Goal: Task Accomplishment & Management: Manage account settings

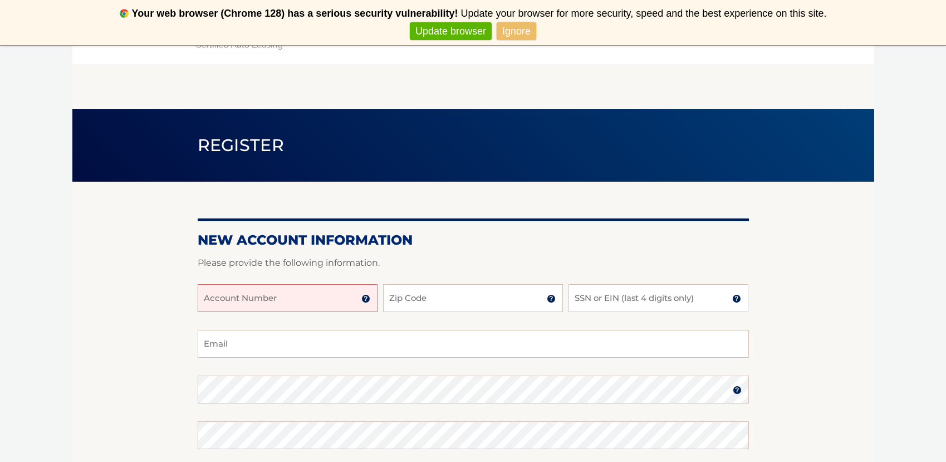
click at [526, 36] on link "Ignore" at bounding box center [517, 31] width 40 height 18
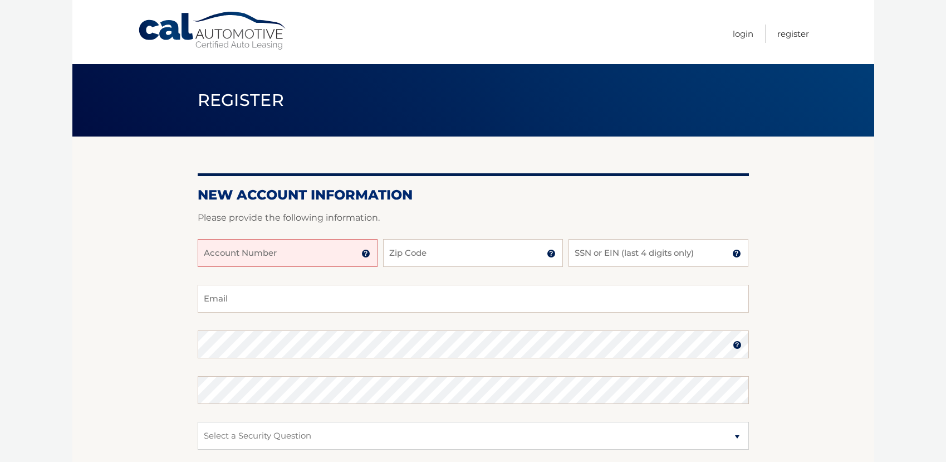
click at [738, 33] on span "Never show again" at bounding box center [473, 31] width 936 height 18
click at [739, 32] on span "Never show again" at bounding box center [473, 31] width 936 height 18
click at [743, 33] on link "Login" at bounding box center [743, 34] width 21 height 18
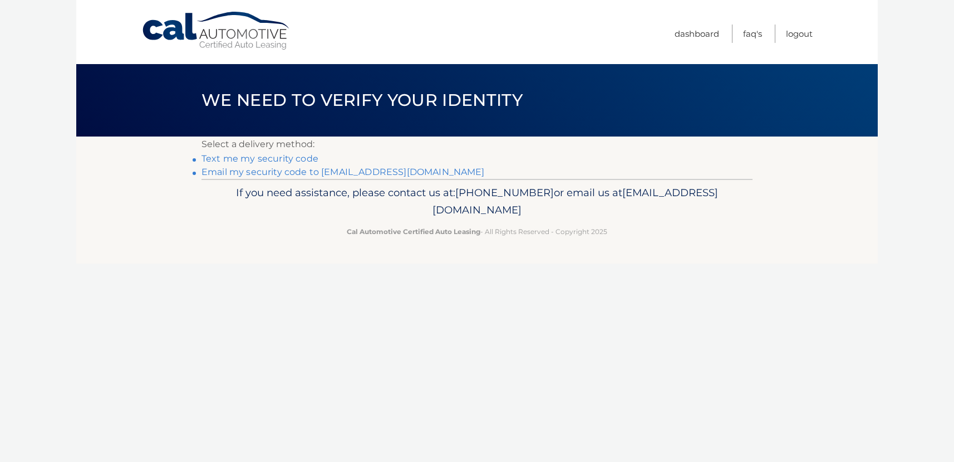
click at [337, 170] on link "Email my security code to [EMAIL_ADDRESS][DOMAIN_NAME]" at bounding box center [343, 171] width 283 height 11
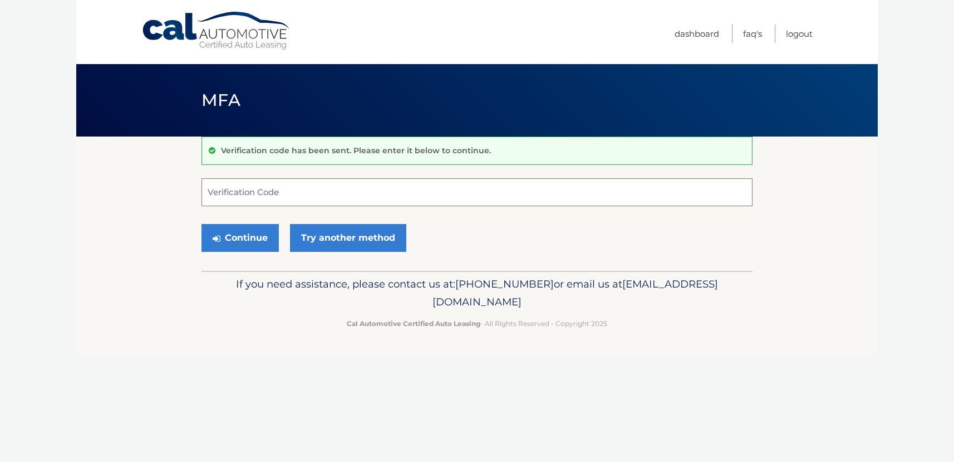
click at [339, 195] on input "Verification Code" at bounding box center [477, 192] width 551 height 28
type input "095944"
click at [261, 237] on button "Continue" at bounding box center [240, 238] width 77 height 28
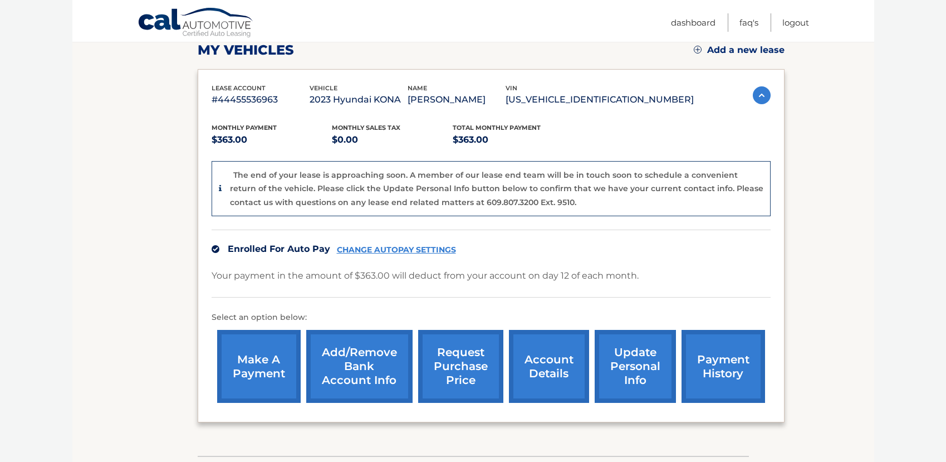
scroll to position [172, 0]
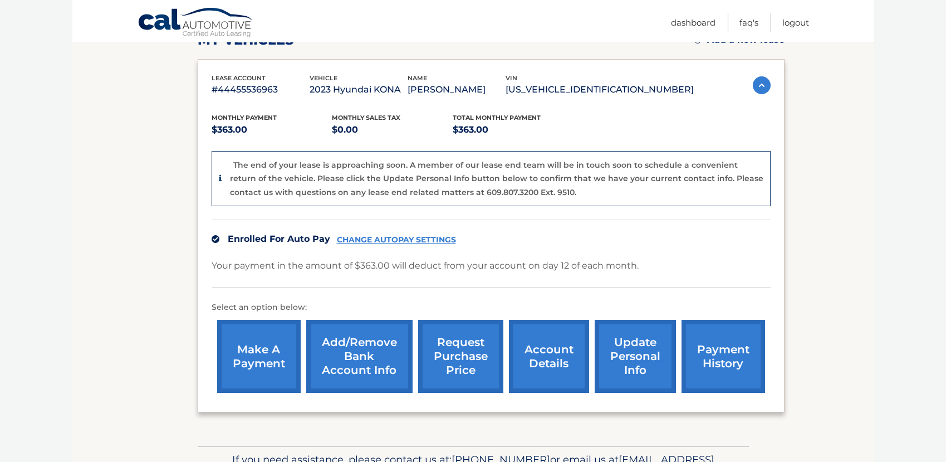
click at [549, 355] on link "account details" at bounding box center [549, 356] width 80 height 73
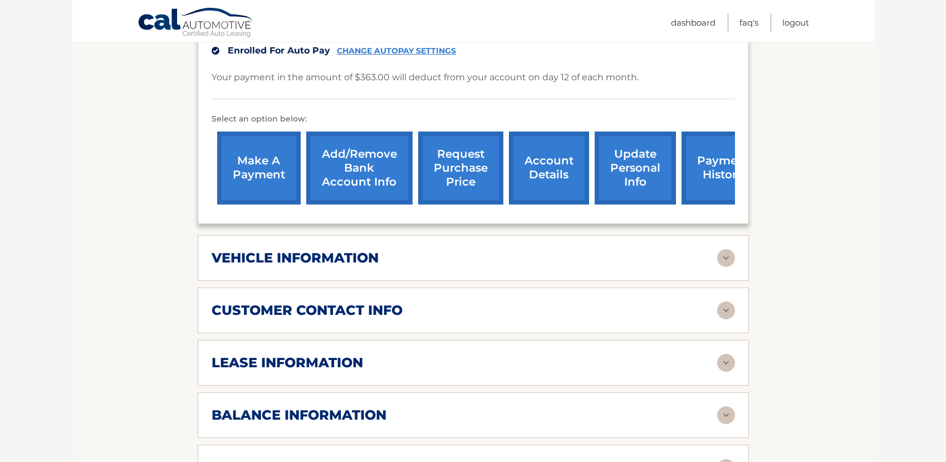
scroll to position [331, 0]
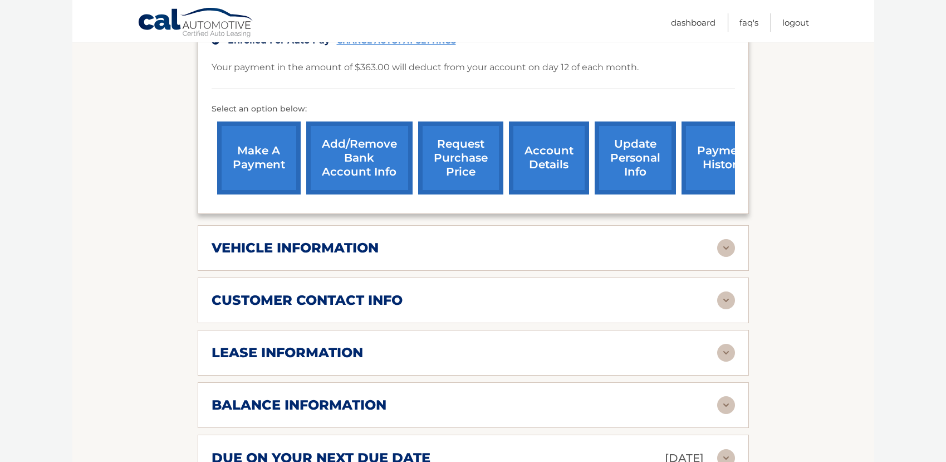
click at [724, 239] on img at bounding box center [726, 248] width 18 height 18
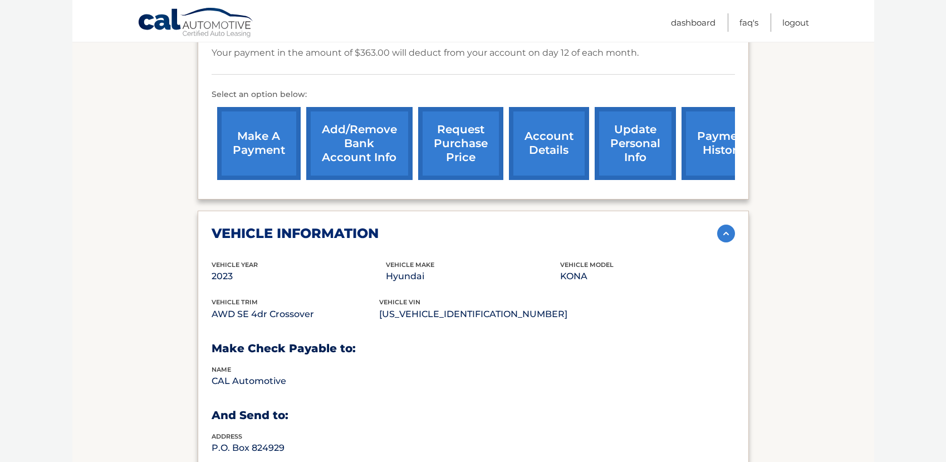
scroll to position [346, 0]
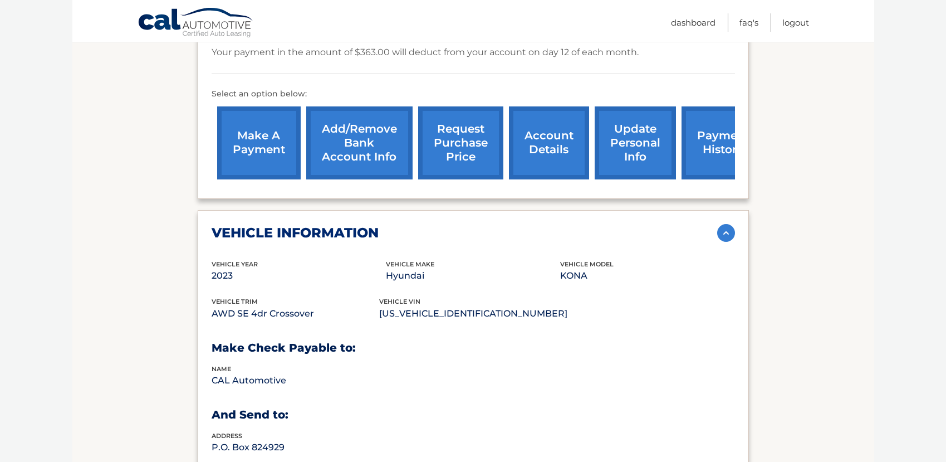
click at [728, 224] on img at bounding box center [726, 233] width 18 height 18
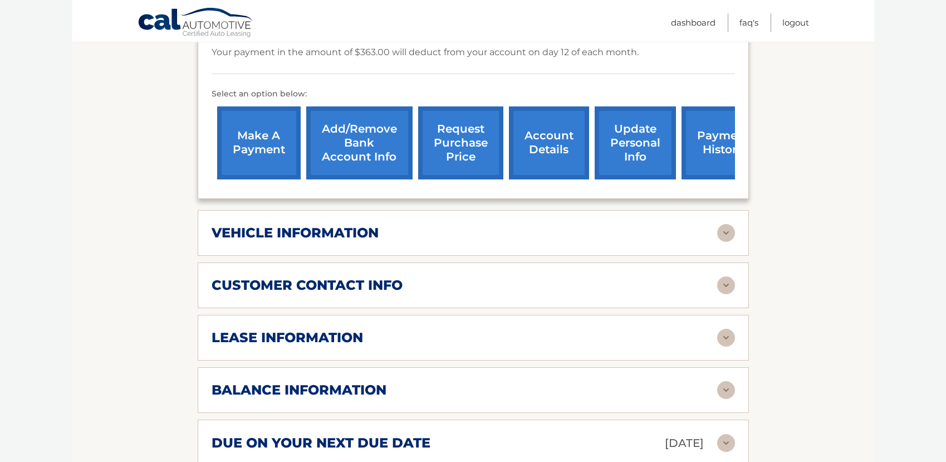
click at [728, 224] on img at bounding box center [726, 233] width 18 height 18
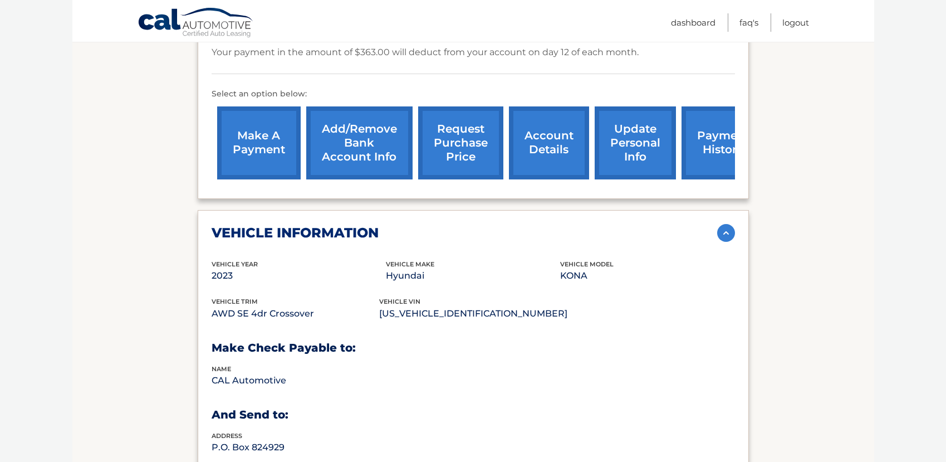
click at [728, 224] on img at bounding box center [726, 233] width 18 height 18
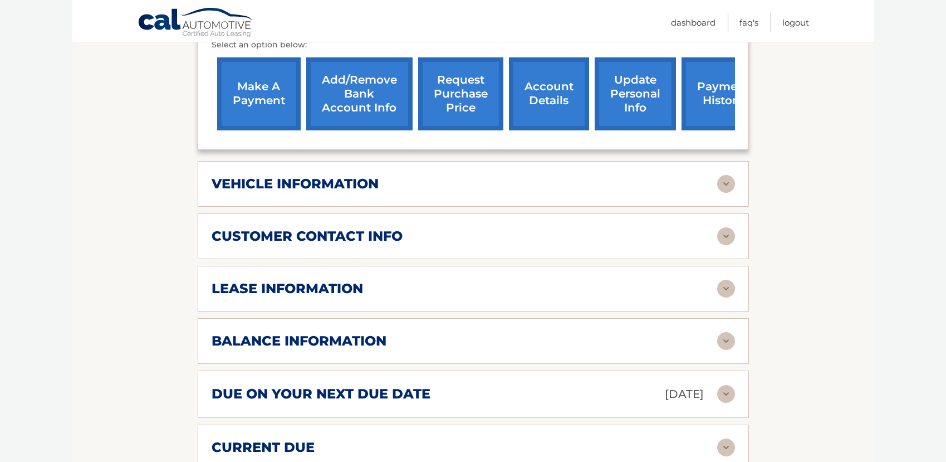
scroll to position [421, 0]
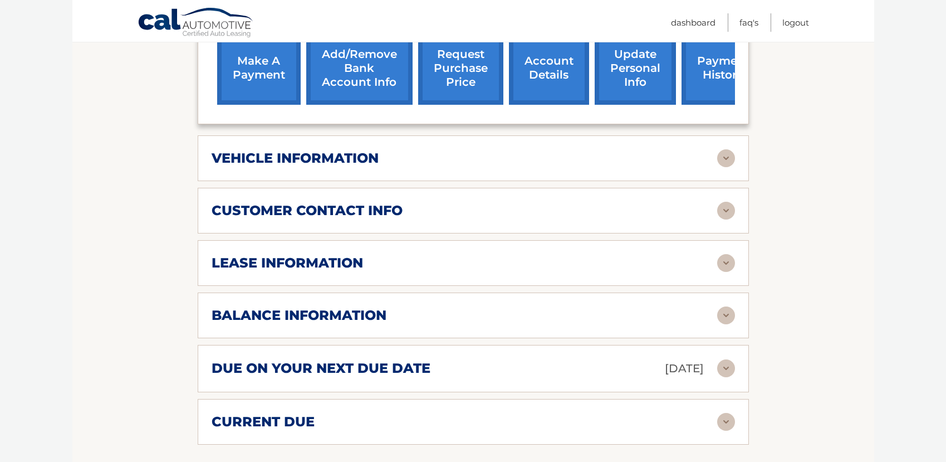
click at [729, 202] on img at bounding box center [726, 211] width 18 height 18
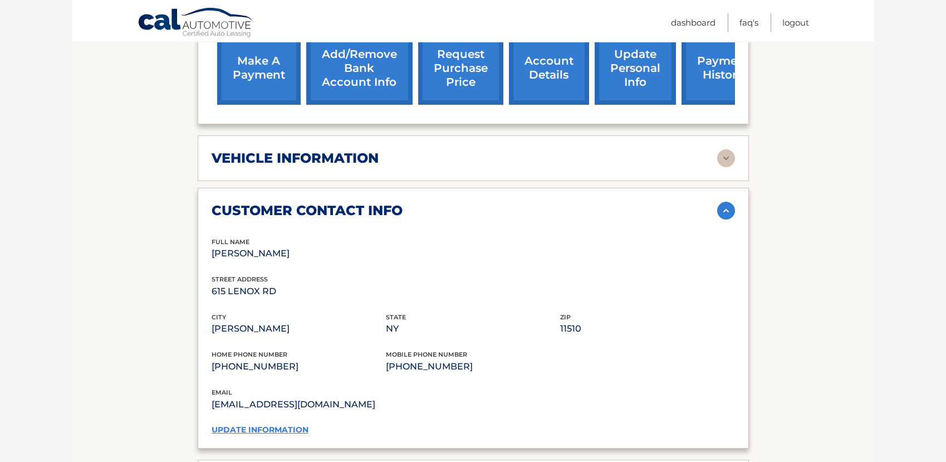
click at [729, 202] on img at bounding box center [726, 211] width 18 height 18
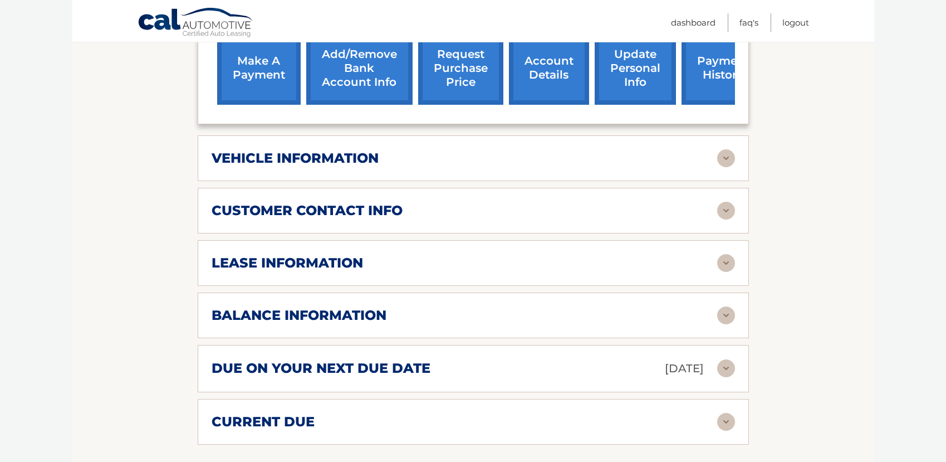
click at [729, 254] on img at bounding box center [726, 263] width 18 height 18
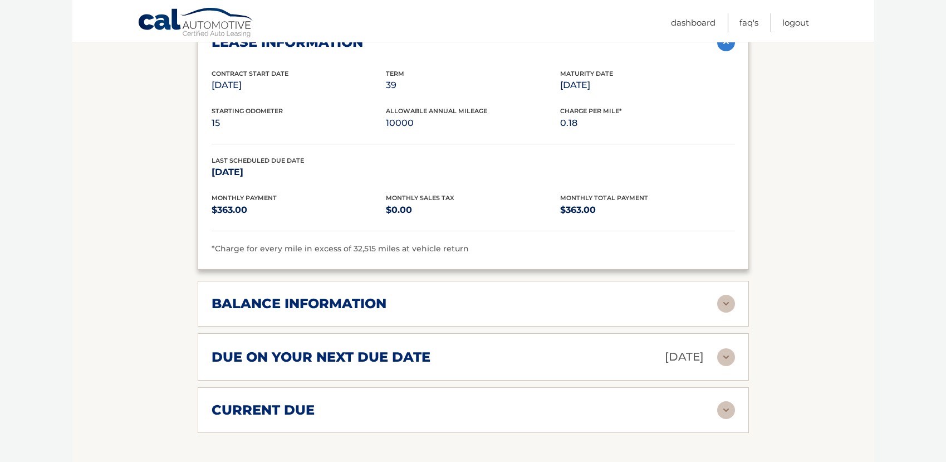
scroll to position [658, 0]
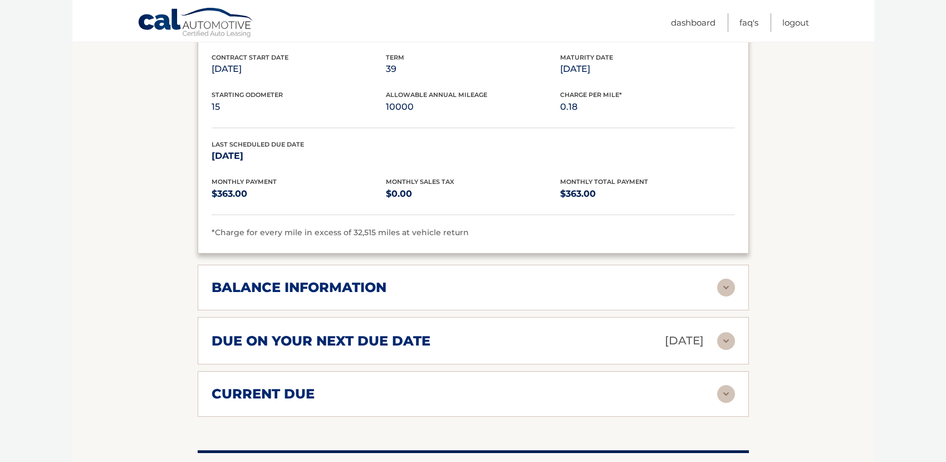
click at [722, 278] on img at bounding box center [726, 287] width 18 height 18
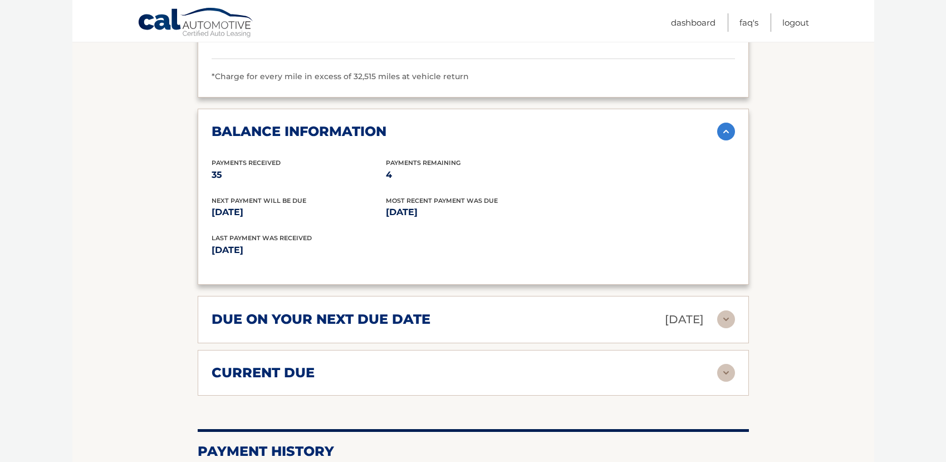
scroll to position [830, 0]
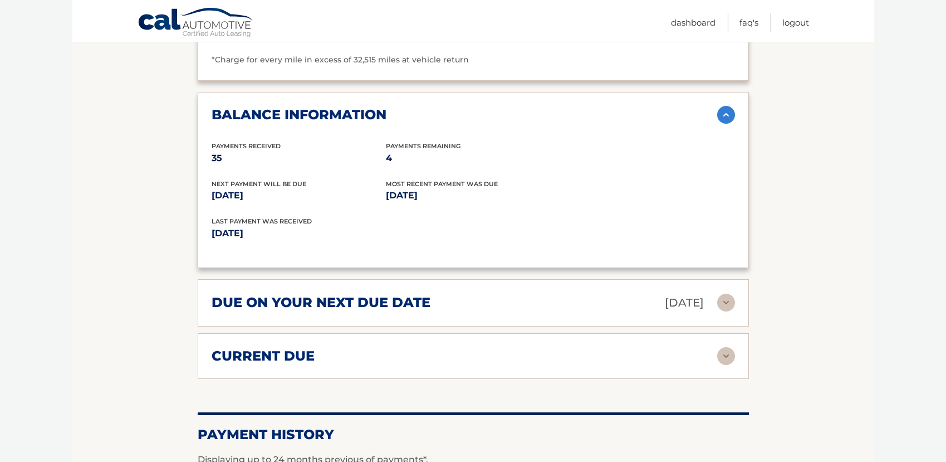
click at [731, 293] on img at bounding box center [726, 302] width 18 height 18
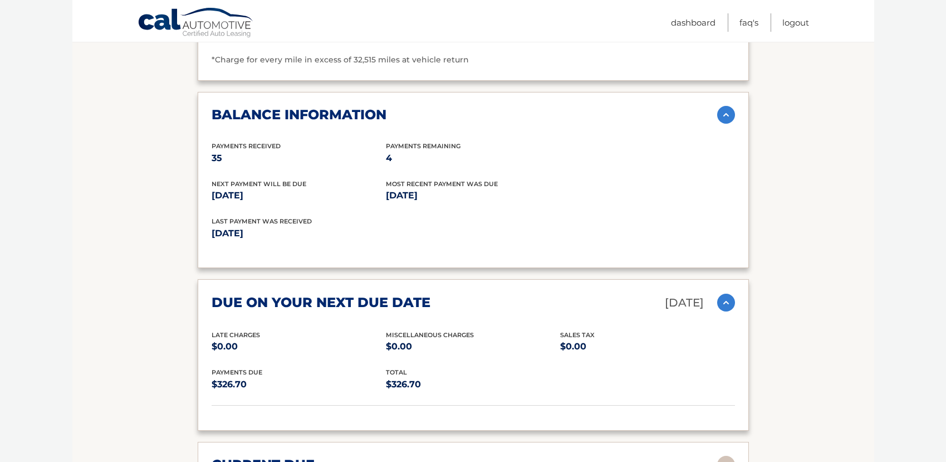
click at [731, 293] on img at bounding box center [726, 302] width 18 height 18
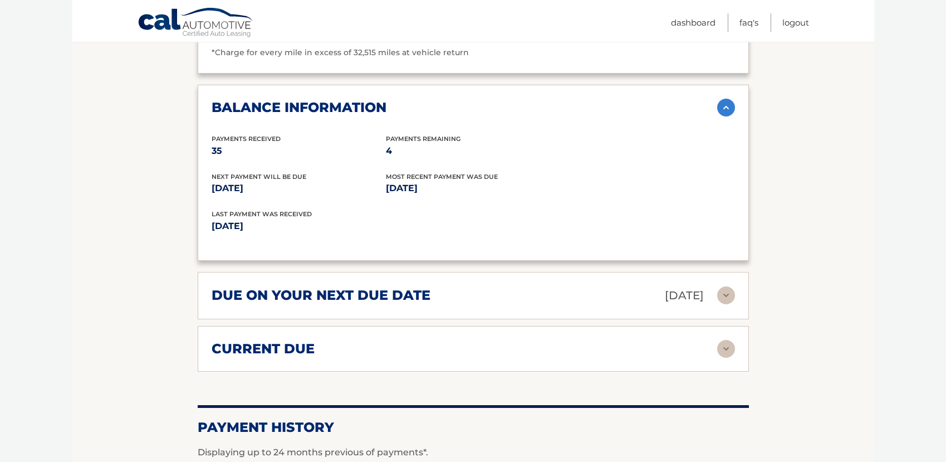
scroll to position [845, 0]
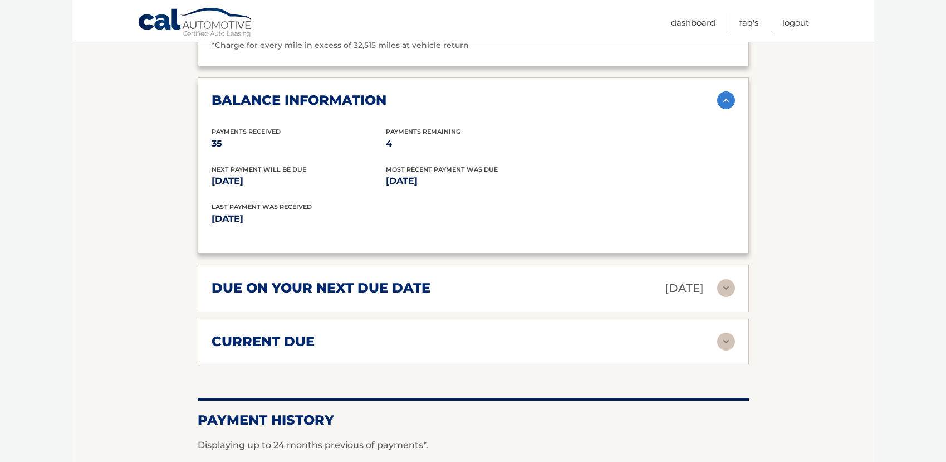
click at [727, 332] on img at bounding box center [726, 341] width 18 height 18
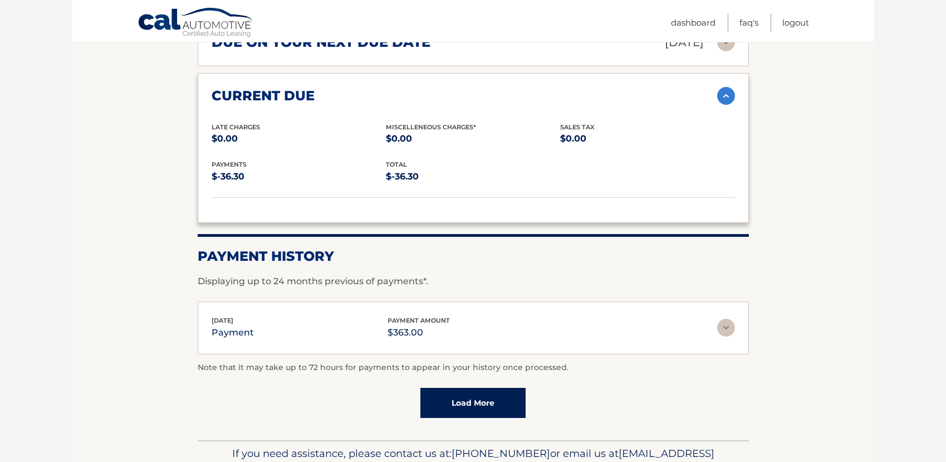
scroll to position [1101, 0]
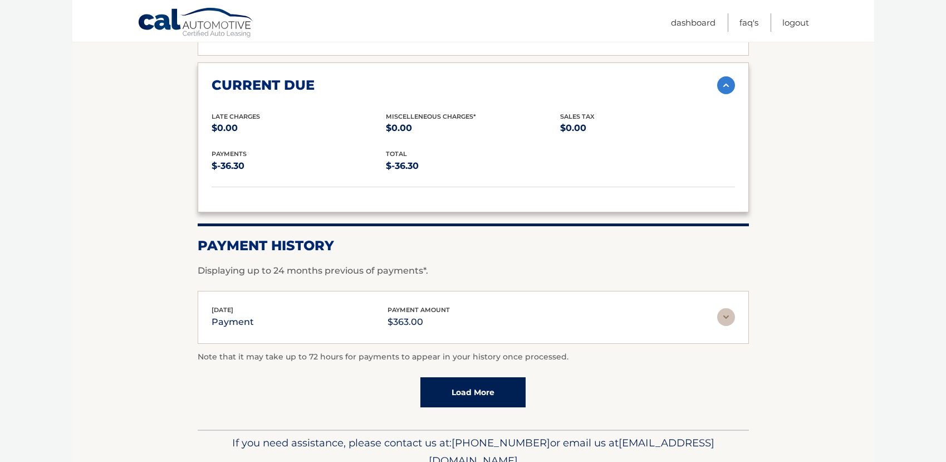
click at [733, 308] on img at bounding box center [726, 317] width 18 height 18
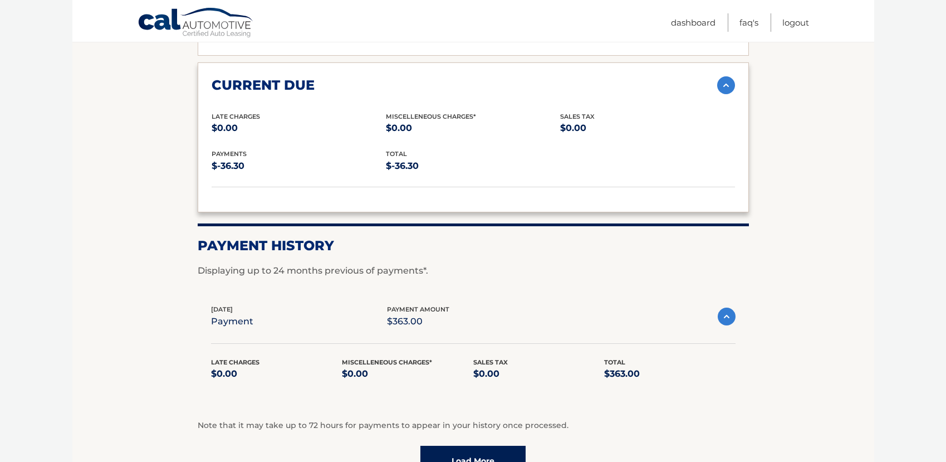
click at [731, 307] on img at bounding box center [727, 316] width 18 height 18
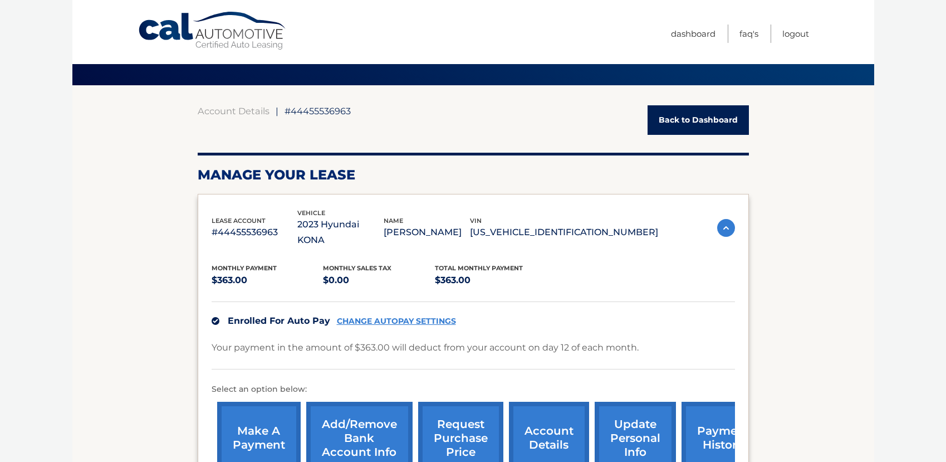
scroll to position [0, 0]
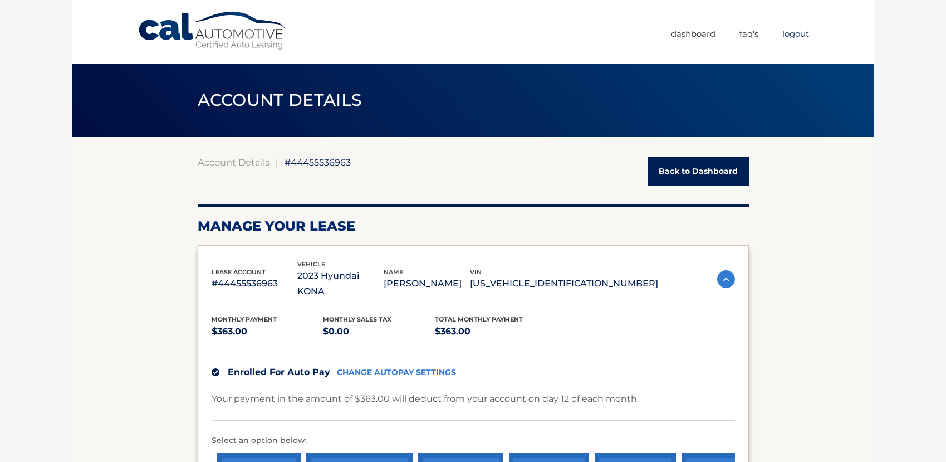
click at [796, 35] on link "Logout" at bounding box center [795, 34] width 27 height 18
